Goal: Task Accomplishment & Management: Manage account settings

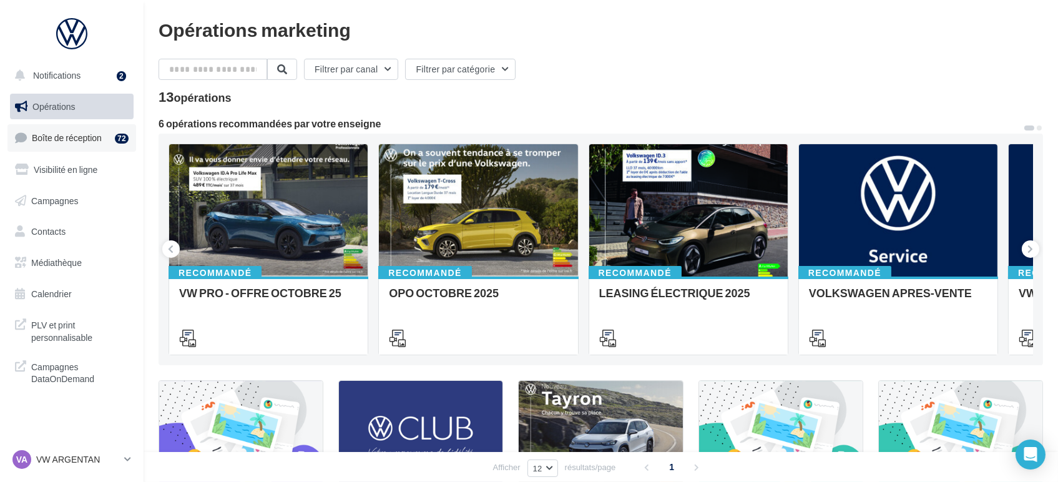
click at [64, 146] on link "Boîte de réception 72" at bounding box center [71, 137] width 129 height 27
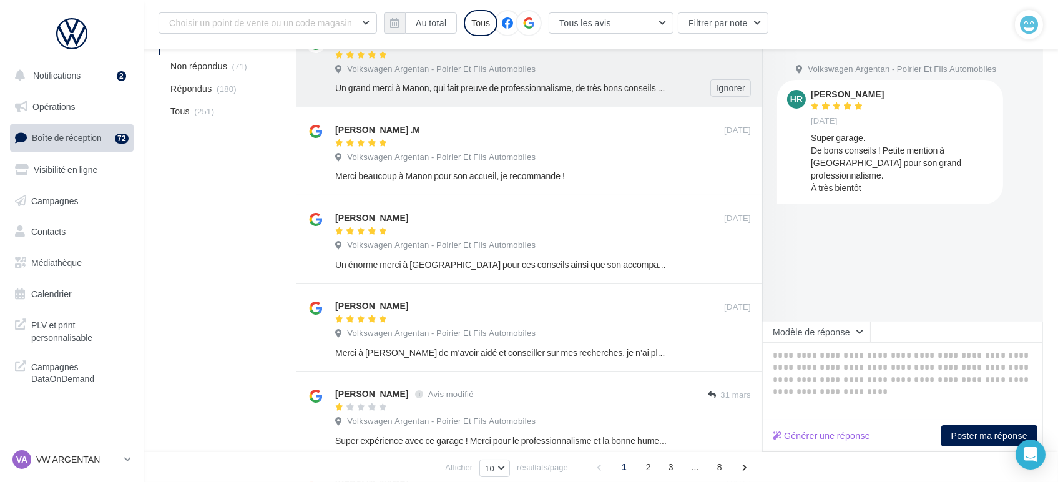
scroll to position [277, 0]
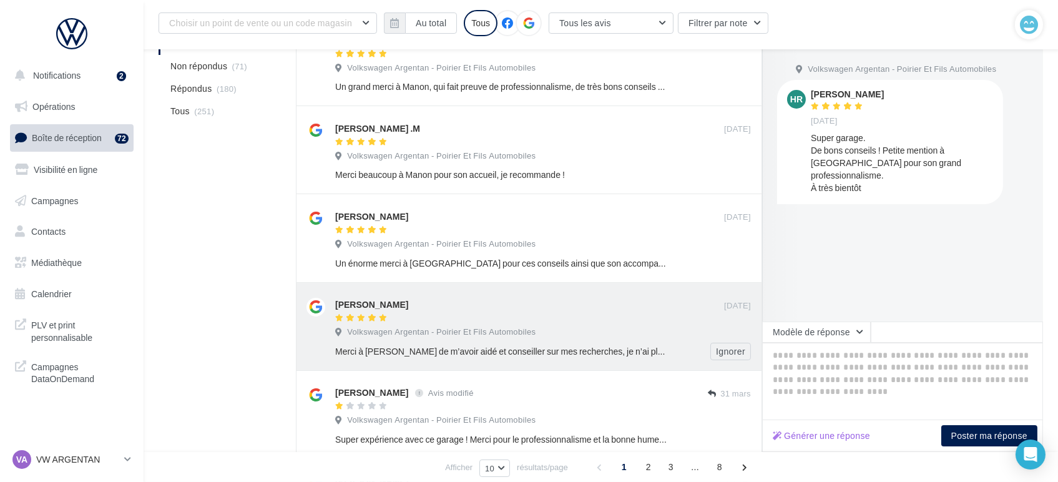
click at [553, 331] on div "Volkswagen Argentan - Poirier Et Fils Automobiles" at bounding box center [543, 334] width 416 height 14
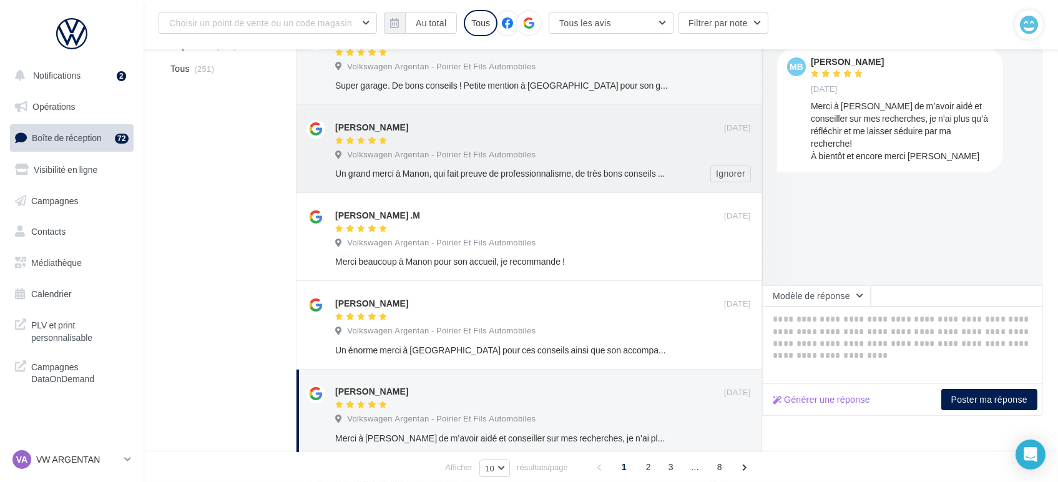
scroll to position [208, 0]
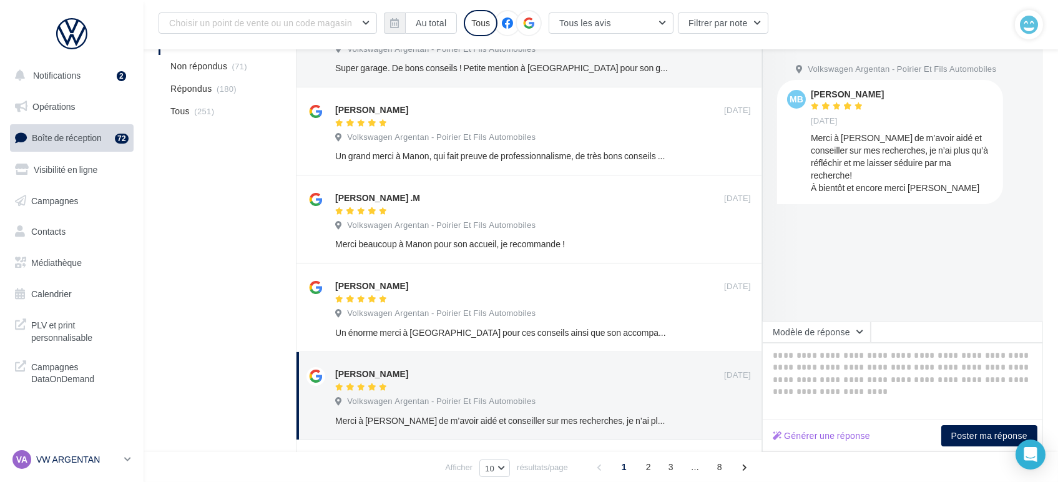
click at [63, 464] on p "VW ARGENTAN" at bounding box center [77, 459] width 83 height 12
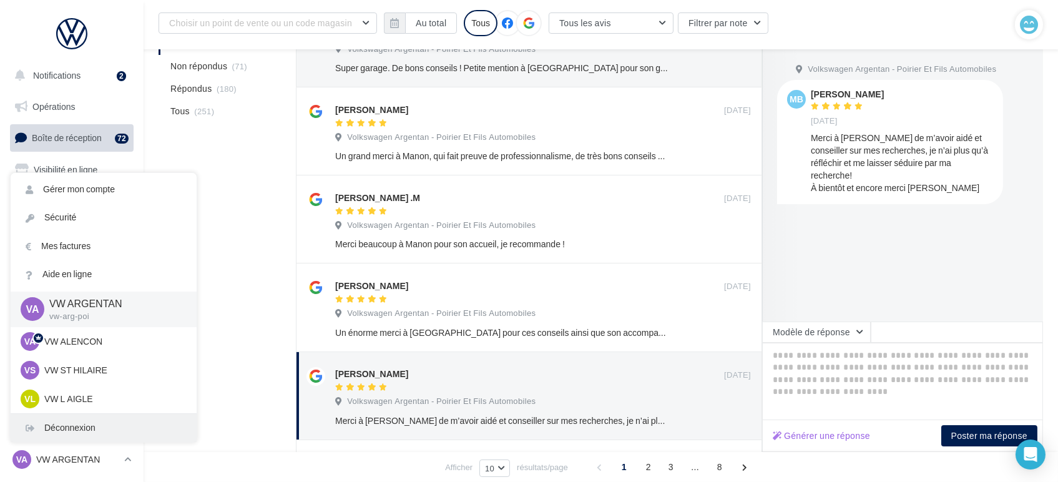
click at [76, 430] on div "Déconnexion" at bounding box center [104, 428] width 186 height 28
